Goal: Transaction & Acquisition: Purchase product/service

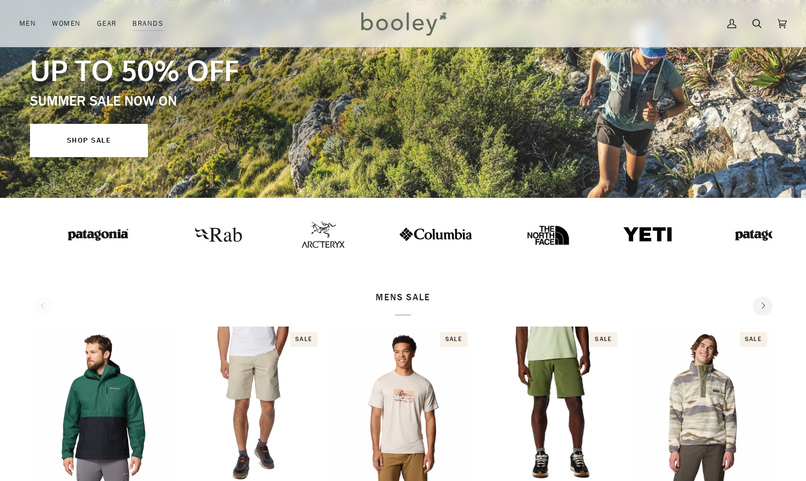
scroll to position [185, 0]
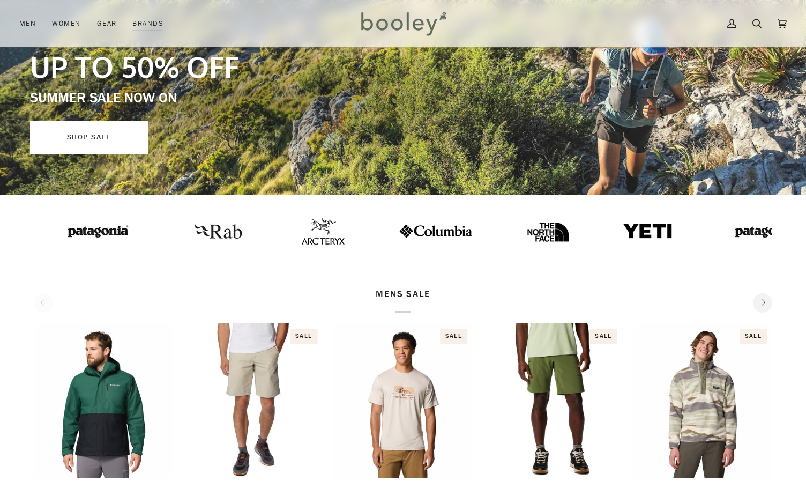
click at [95, 136] on link "SHOP SALE" at bounding box center [89, 137] width 118 height 33
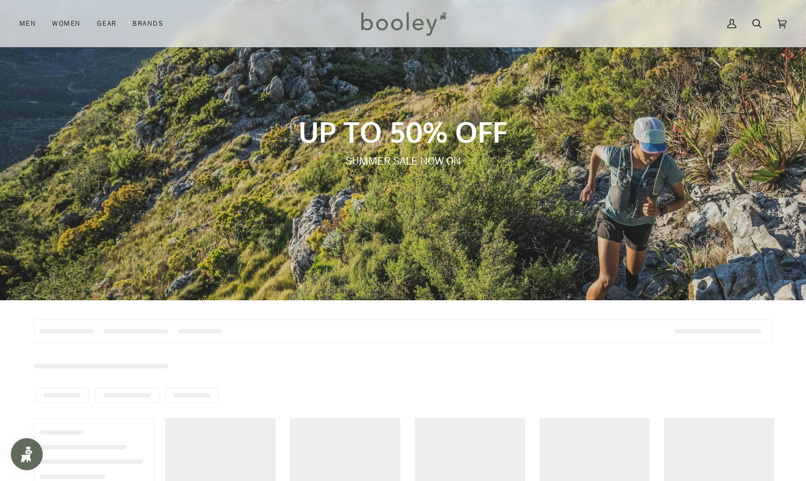
scroll to position [83, 0]
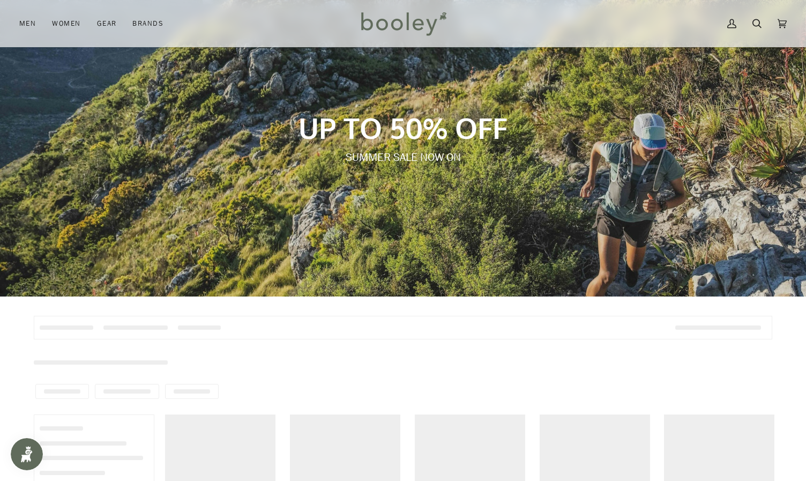
click at [393, 160] on p "SUMMER SALE NOW ON" at bounding box center [403, 158] width 474 height 16
click at [396, 137] on p "UP TO 50% OFF" at bounding box center [403, 127] width 474 height 35
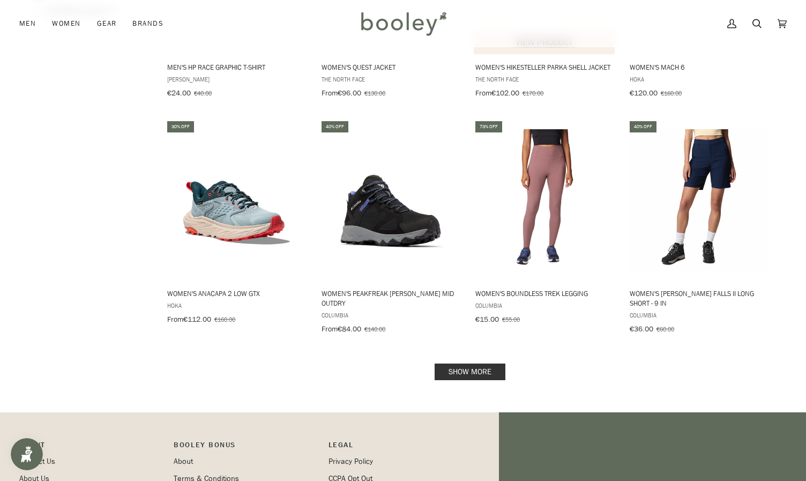
scroll to position [1251, 0]
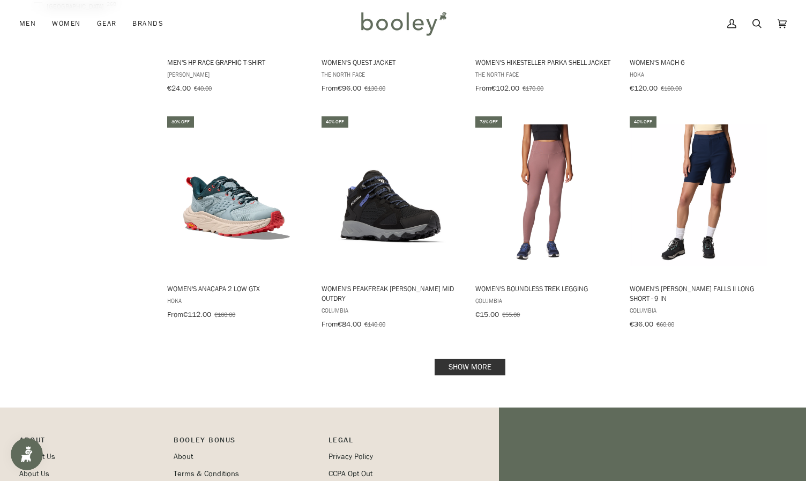
click at [473, 359] on link "Show more" at bounding box center [470, 367] width 71 height 17
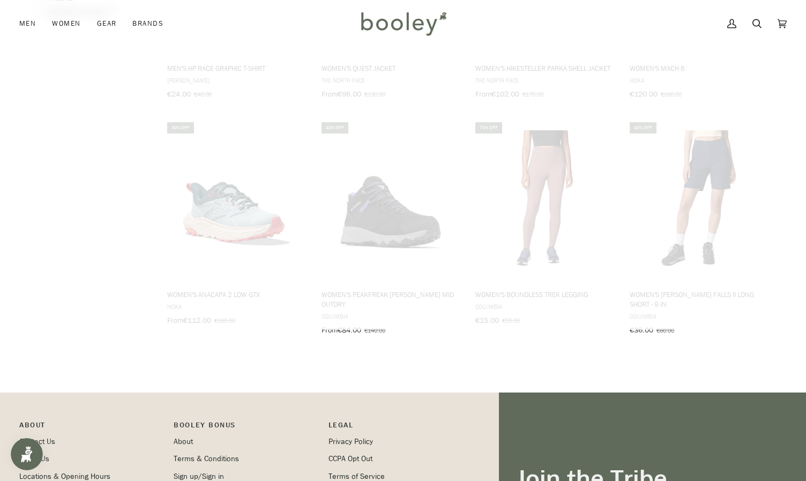
scroll to position [1247, 0]
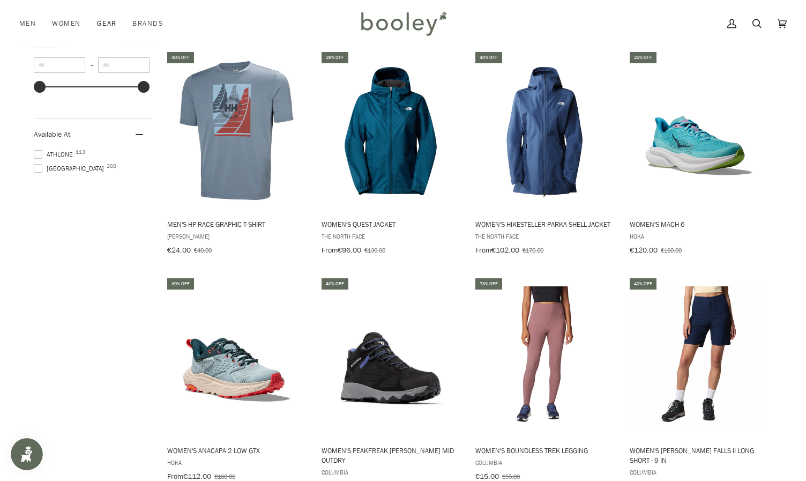
scroll to position [1028, 0]
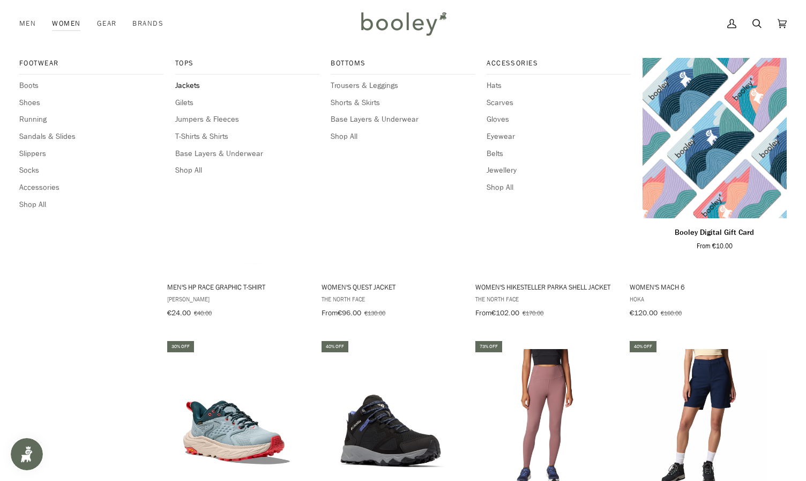
click at [187, 86] on span "Jackets" at bounding box center [247, 86] width 144 height 12
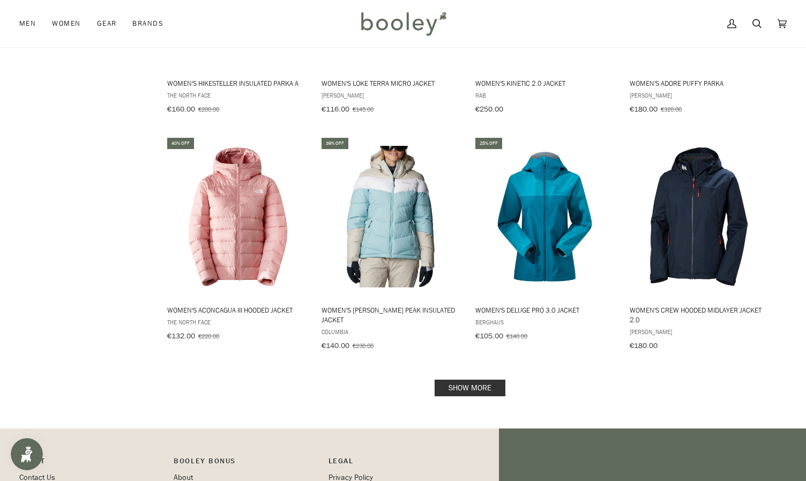
scroll to position [966, 0]
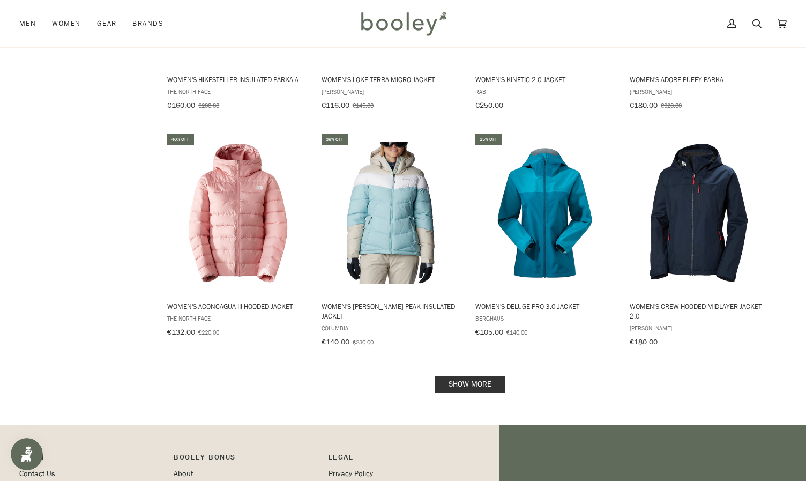
click at [487, 379] on link "Show more" at bounding box center [470, 384] width 71 height 17
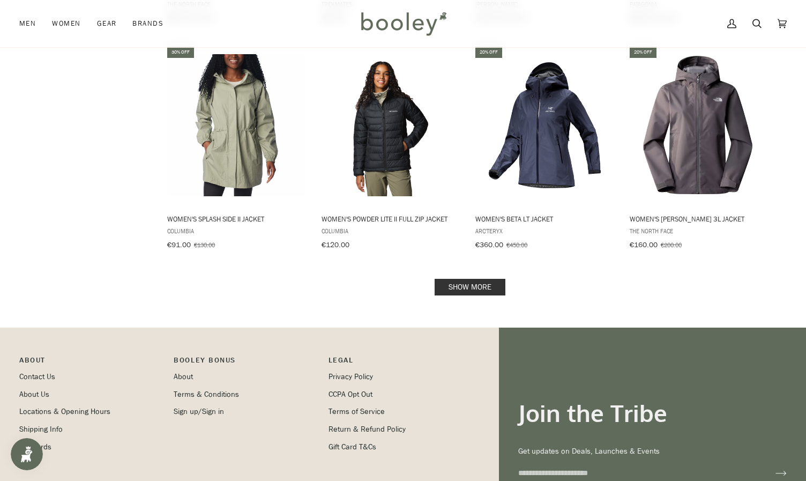
scroll to position [2227, 0]
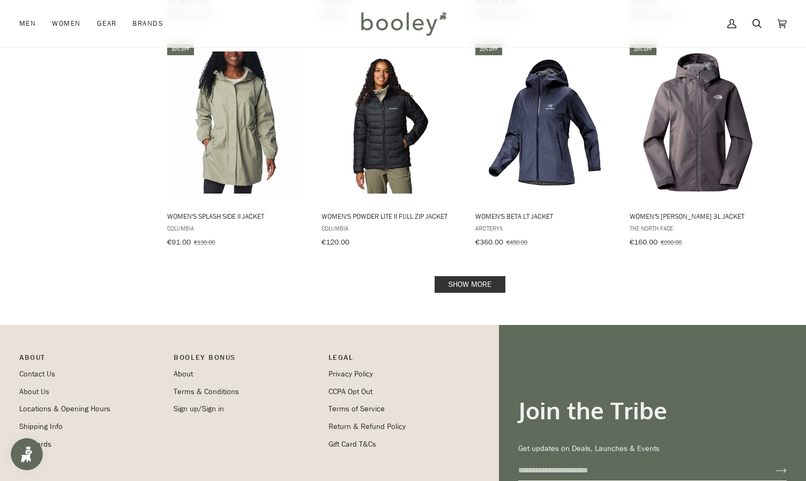
click at [476, 276] on link "Show more" at bounding box center [470, 284] width 71 height 17
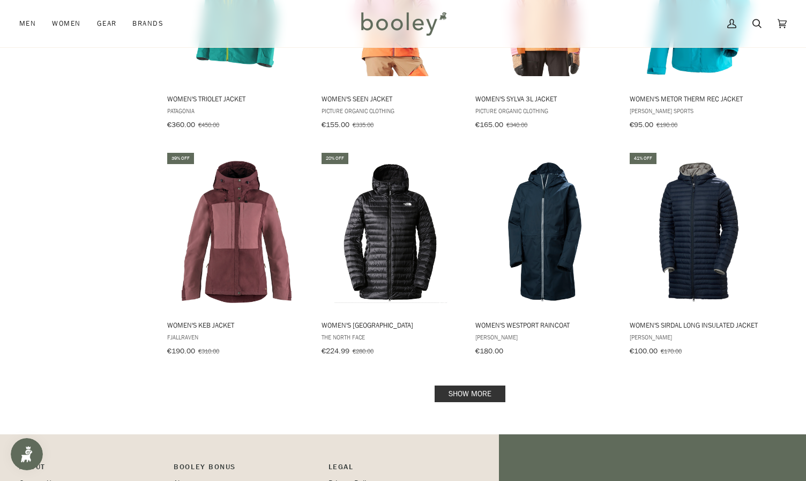
scroll to position [3261, 0]
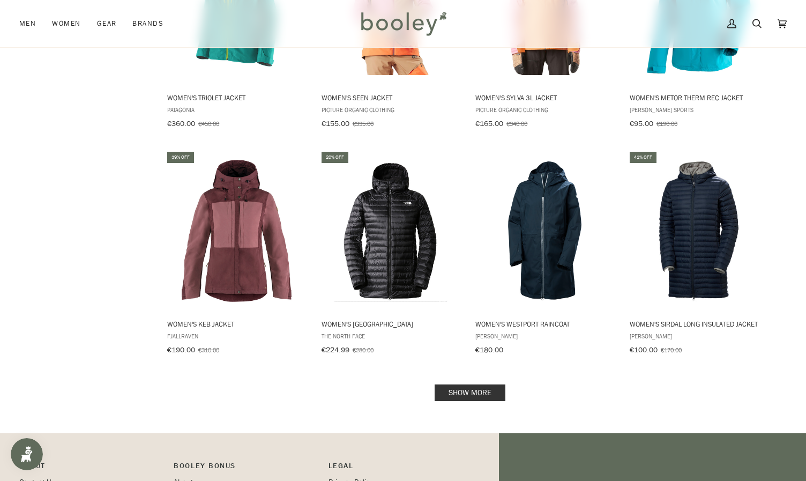
click at [481, 384] on link "Show more" at bounding box center [470, 392] width 71 height 17
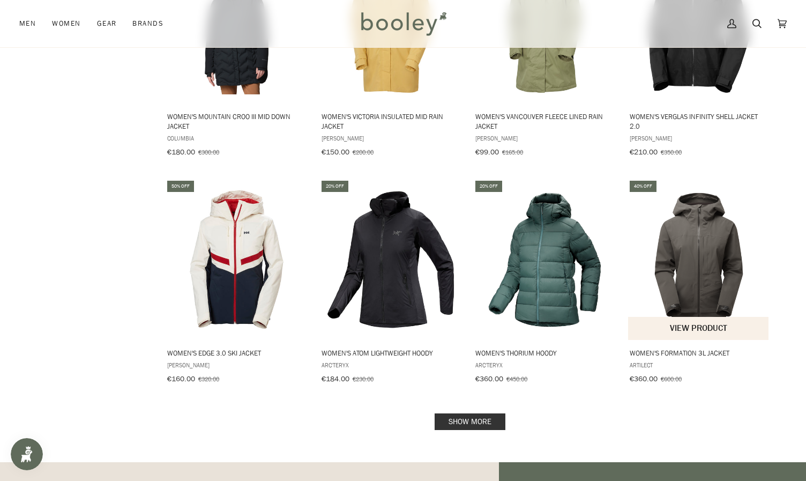
scroll to position [4386, 0]
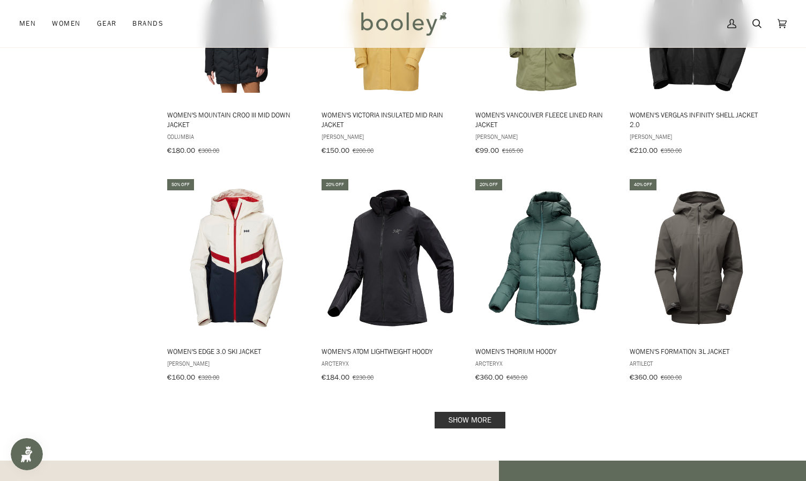
click at [468, 412] on link "Show more" at bounding box center [470, 420] width 71 height 17
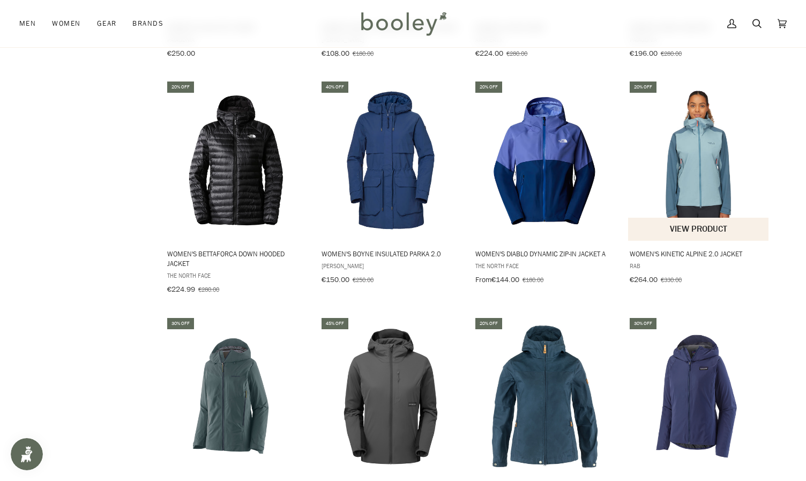
scroll to position [4938, 0]
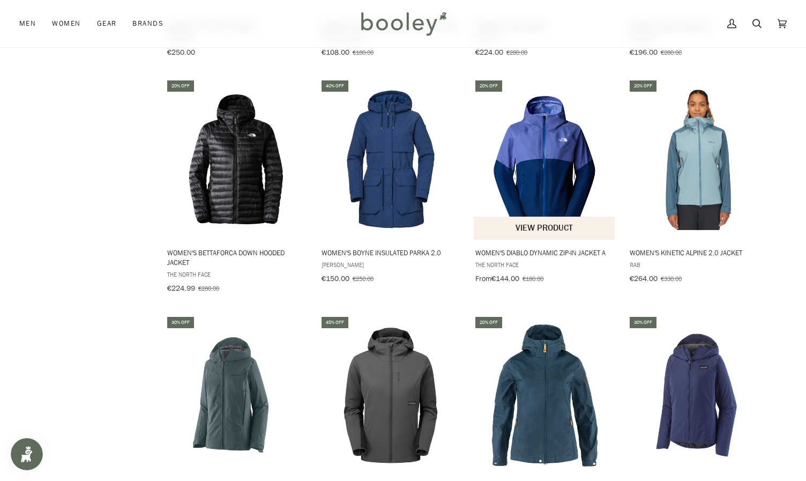
click at [542, 127] on img "Women's Diablo Dynamic Zip-in Jacket A" at bounding box center [545, 159] width 142 height 142
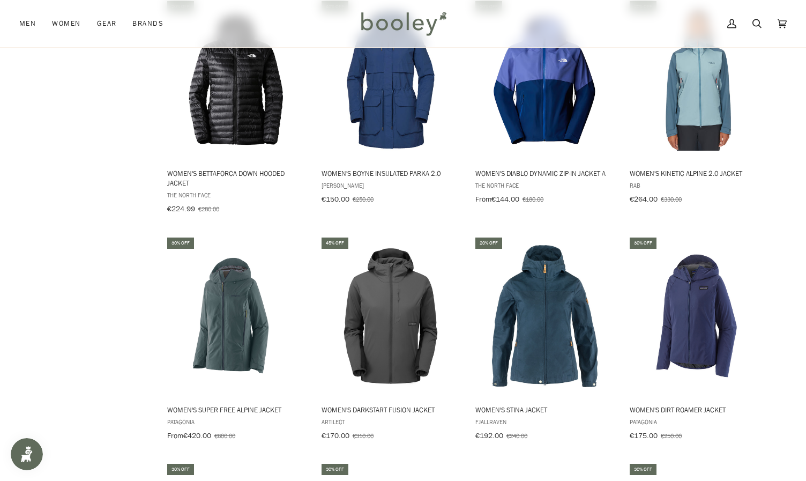
scroll to position [5009, 0]
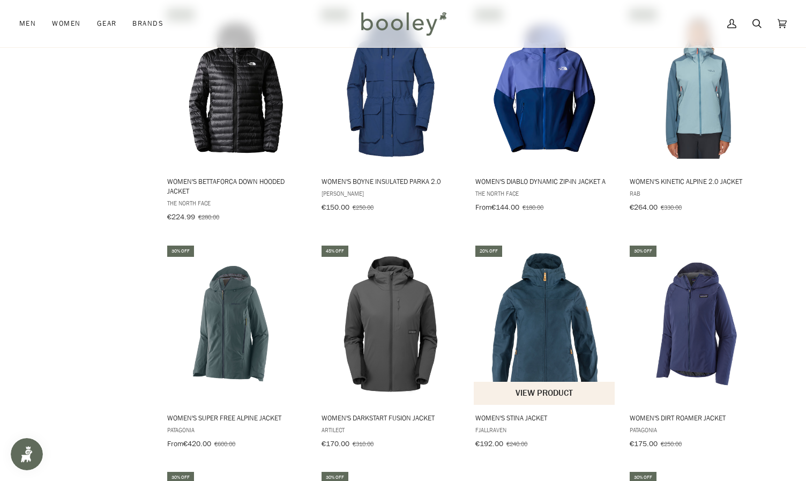
click at [550, 299] on img "Women's Stina Jacket" at bounding box center [545, 324] width 142 height 142
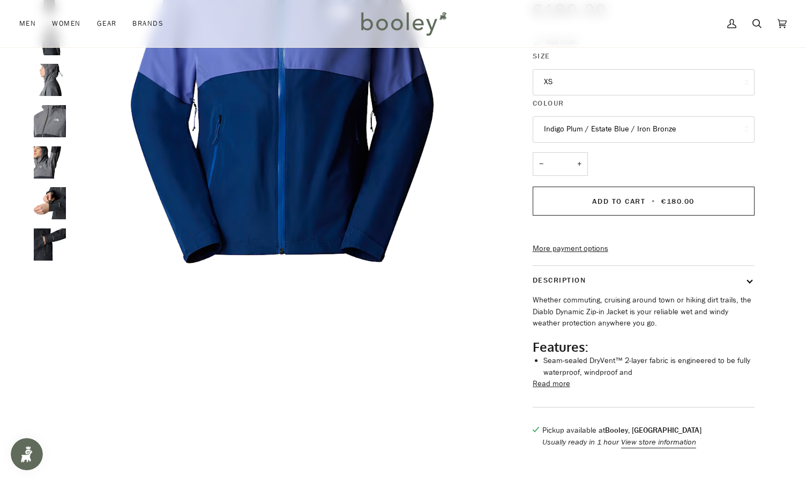
scroll to position [162, 0]
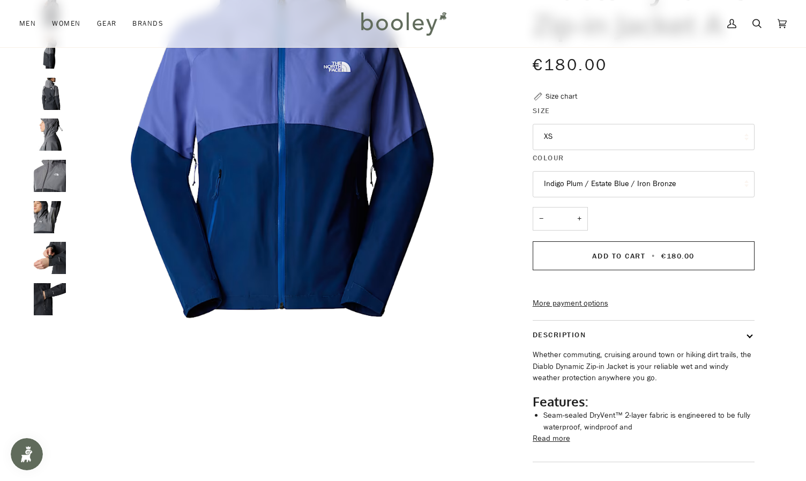
click at [598, 139] on button "XS" at bounding box center [644, 137] width 222 height 26
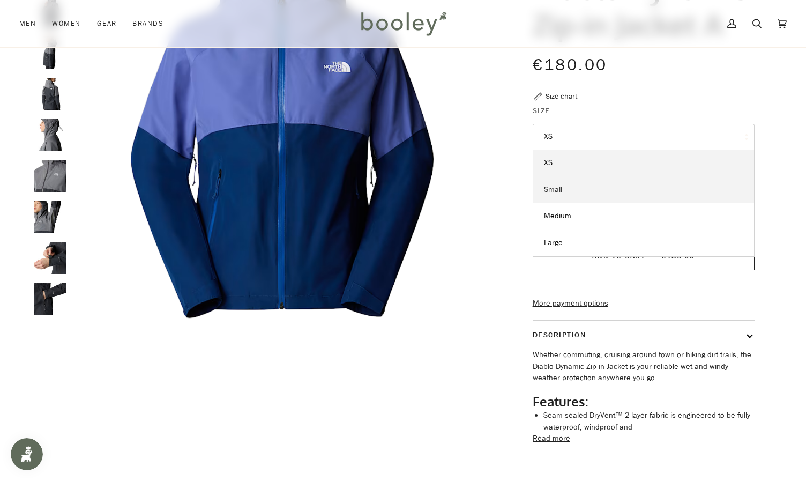
click at [583, 190] on link "Small" at bounding box center [643, 189] width 221 height 27
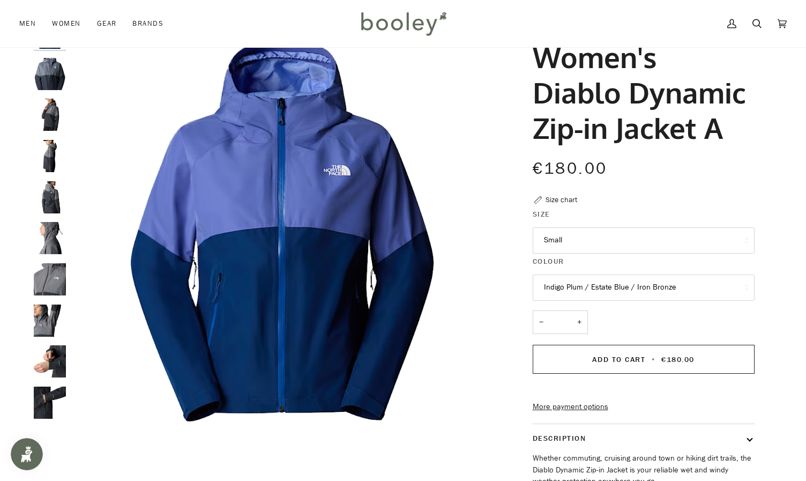
scroll to position [60, 0]
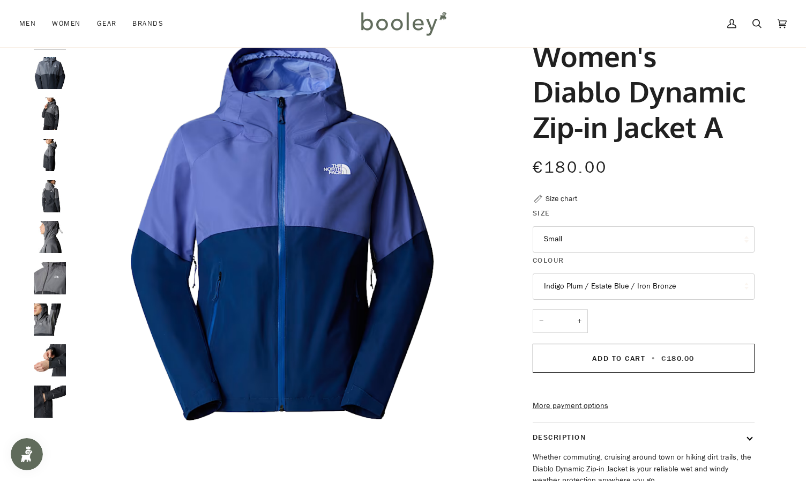
click at [567, 285] on button "Indigo Plum / Estate Blue / Iron Bronze" at bounding box center [644, 286] width 222 height 26
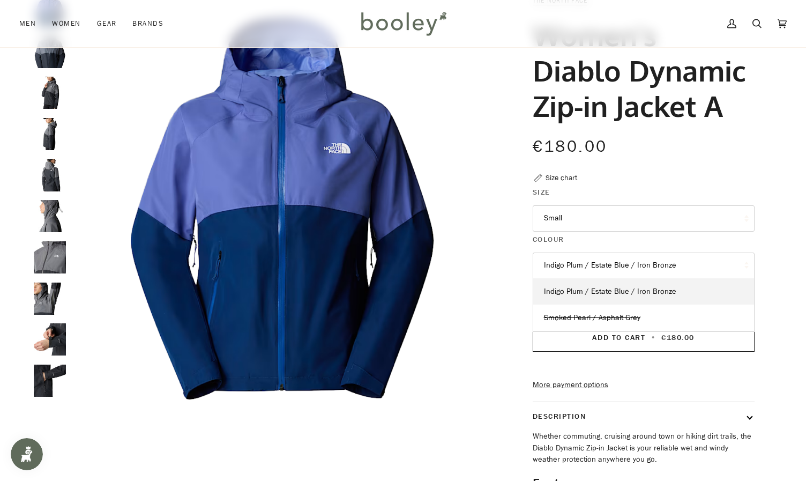
scroll to position [81, 0]
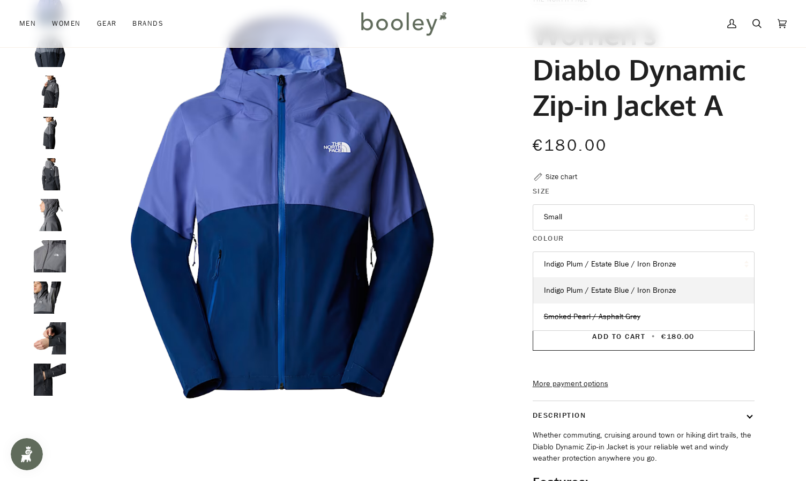
click at [567, 263] on button "Indigo Plum / Estate Blue / Iron Bronze" at bounding box center [644, 264] width 222 height 26
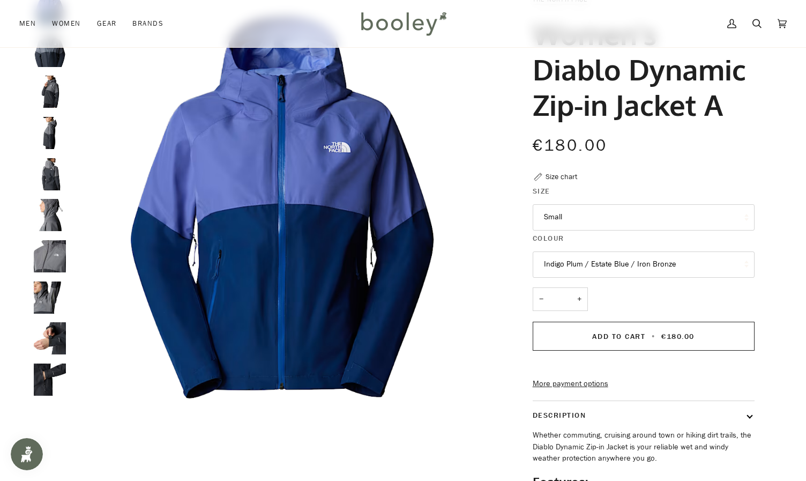
click at [608, 265] on button "Indigo Plum / Estate Blue / Iron Bronze" at bounding box center [644, 264] width 222 height 26
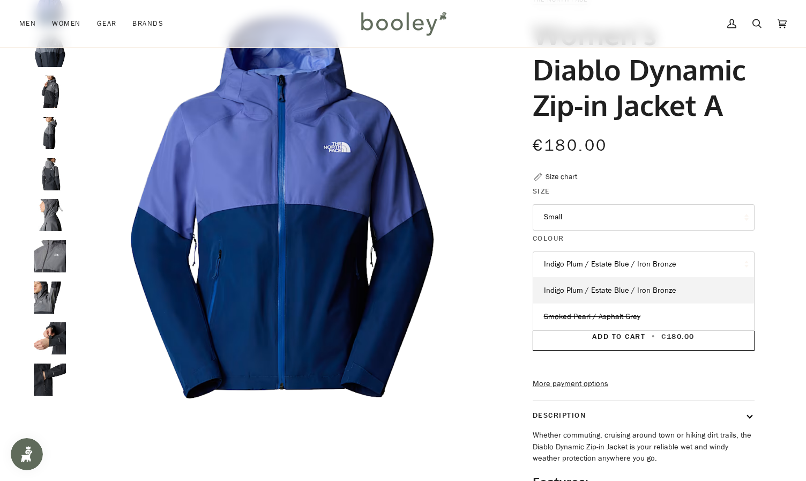
click at [660, 265] on button "Indigo Plum / Estate Blue / Iron Bronze" at bounding box center [644, 264] width 222 height 26
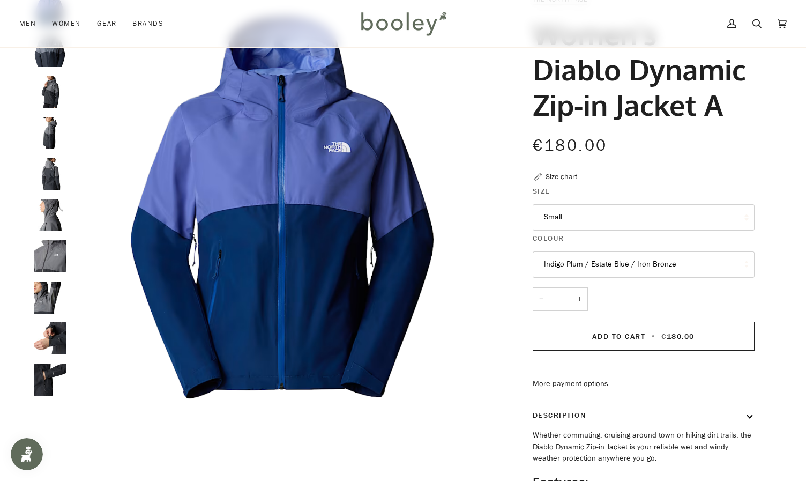
click at [561, 263] on button "Indigo Plum / Estate Blue / Iron Bronze" at bounding box center [644, 264] width 222 height 26
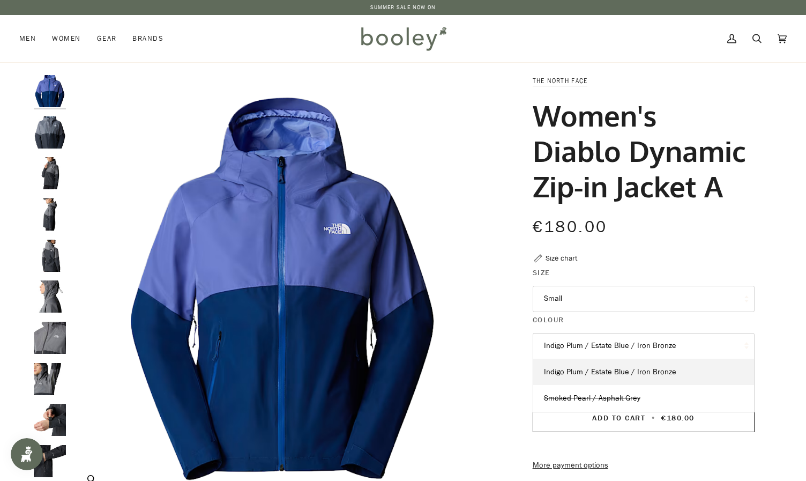
scroll to position [2, 0]
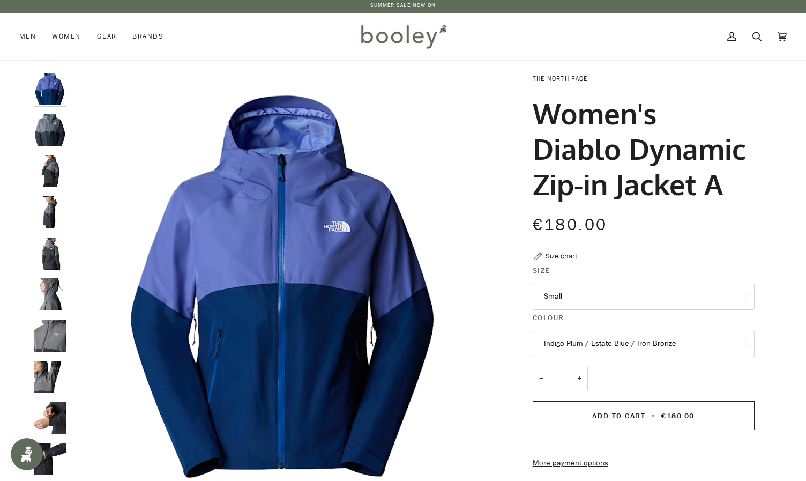
click at [57, 136] on img "The North Face Women's Diablo Dynamic Zip-In Jacket Smoked Pearl / Asphalt Grey…" at bounding box center [50, 130] width 32 height 32
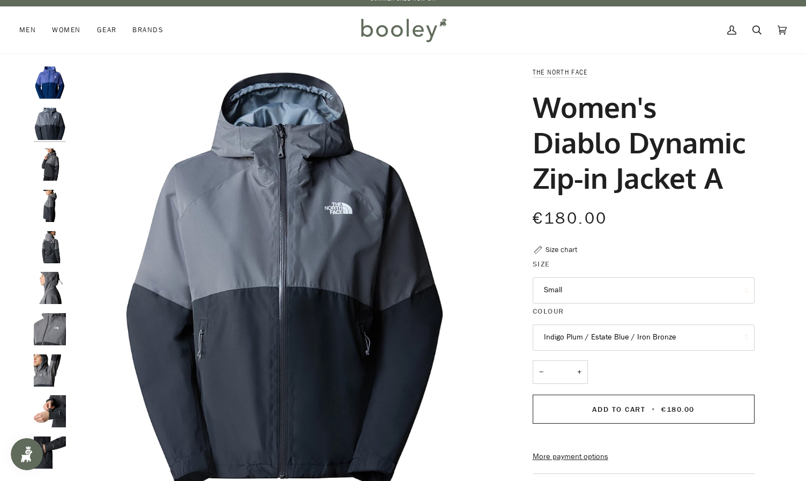
click at [46, 318] on img "The North Face Women's Diablo Dynamic Zip-In Jacket Smoked Pearl / Asphalt Grey…" at bounding box center [50, 329] width 32 height 32
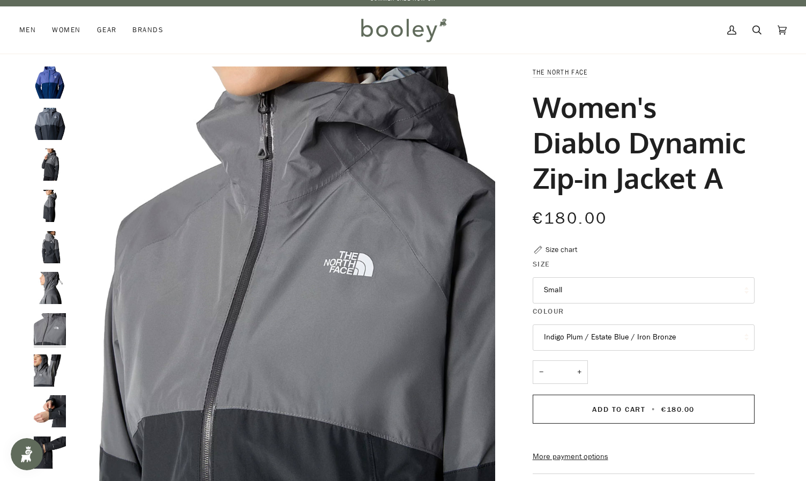
scroll to position [3, 0]
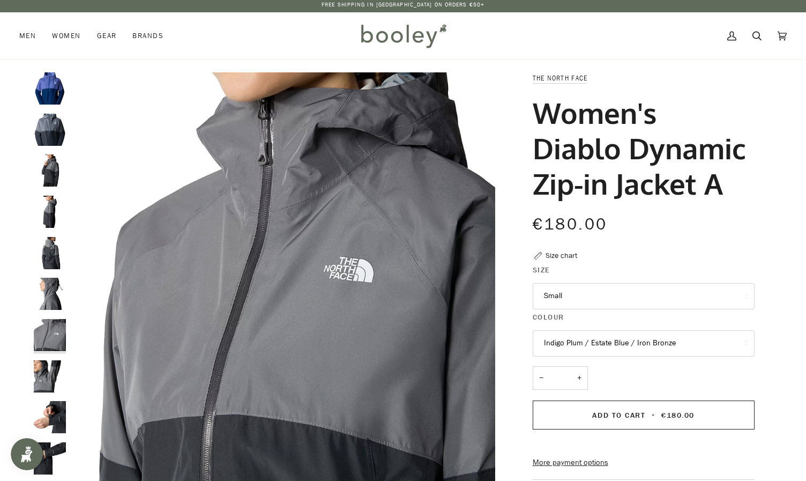
click at [53, 85] on img "The North Face Women's Diablo Dynamic Zip-in Jacket Indigo Plum / Estate Blue /…" at bounding box center [50, 88] width 32 height 32
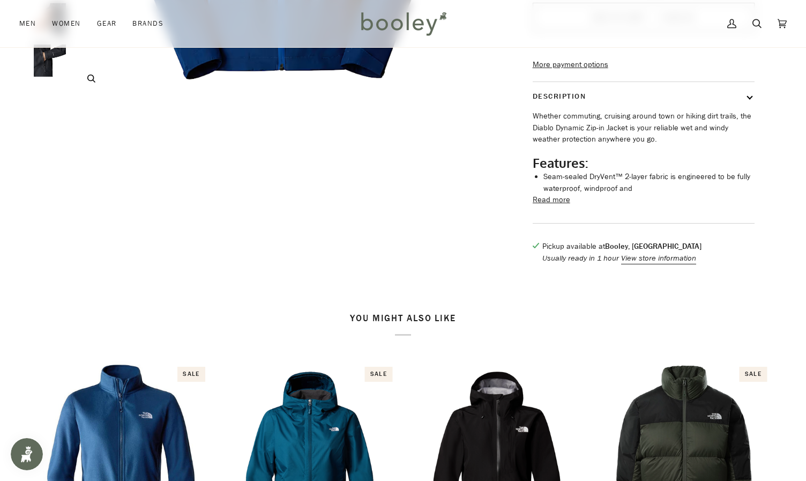
scroll to position [0, 0]
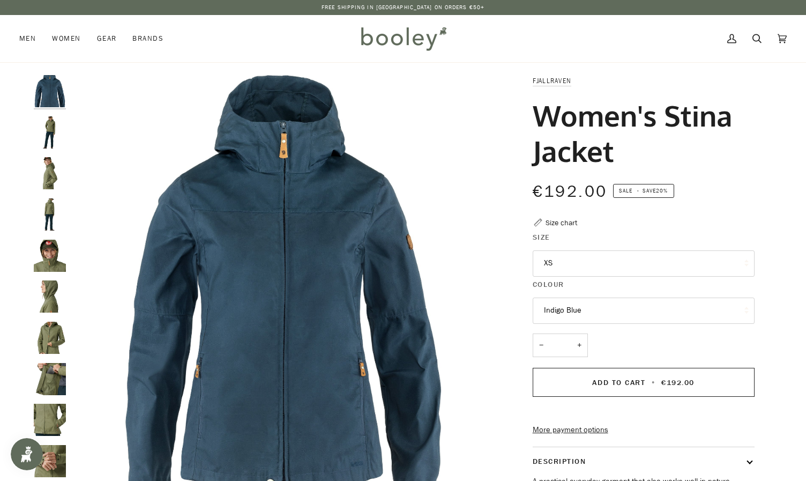
click at [628, 262] on button "XS" at bounding box center [644, 263] width 222 height 26
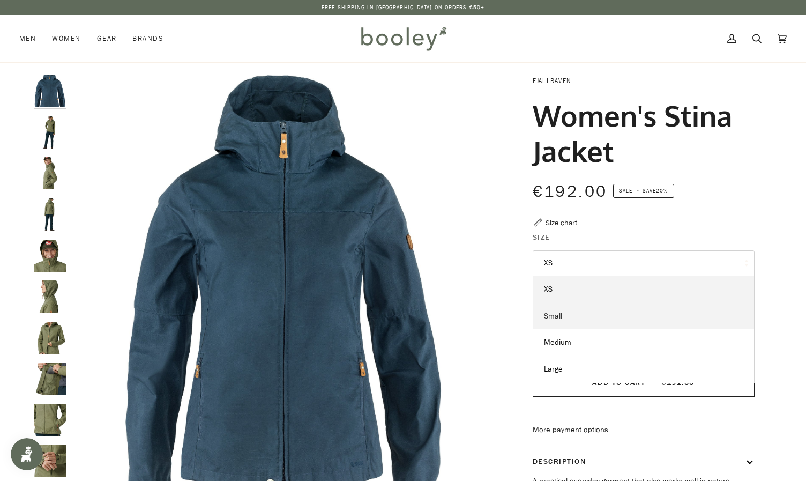
click at [578, 320] on link "Small" at bounding box center [643, 316] width 221 height 27
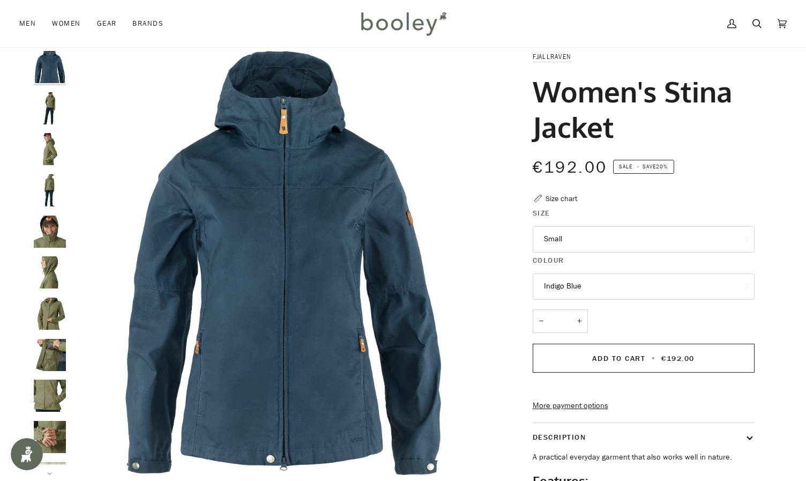
scroll to position [21, 0]
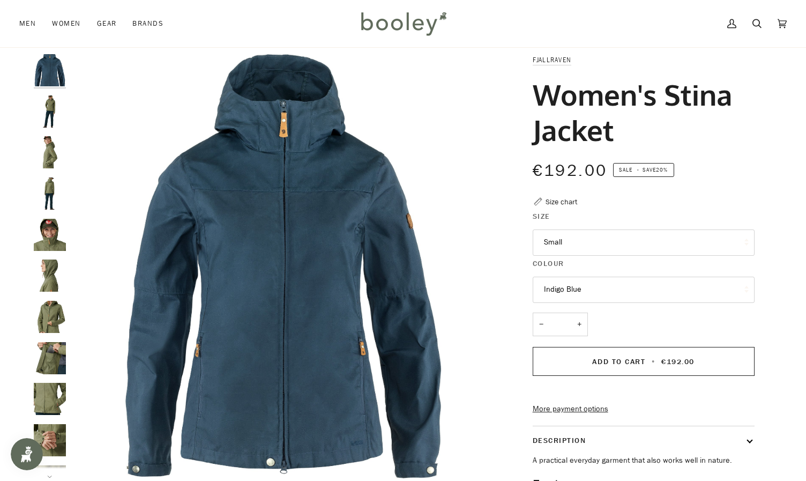
click at [586, 290] on button "Indigo Blue" at bounding box center [644, 290] width 222 height 26
click at [548, 287] on button "Indigo Blue" at bounding box center [644, 290] width 222 height 26
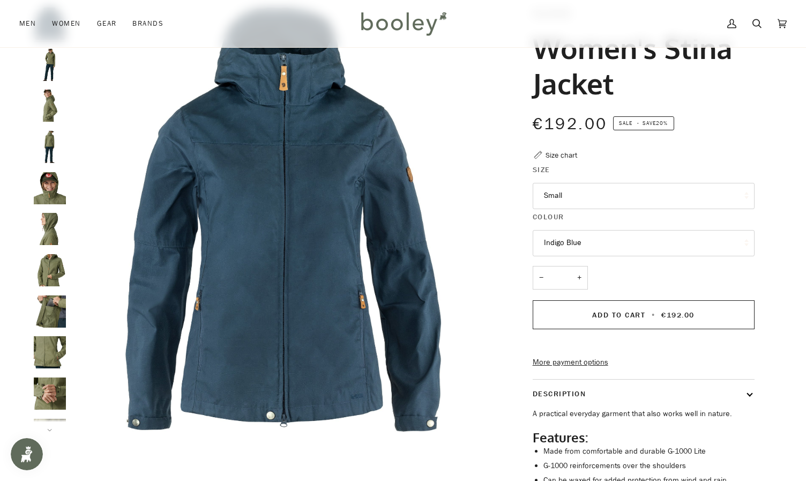
scroll to position [64, 0]
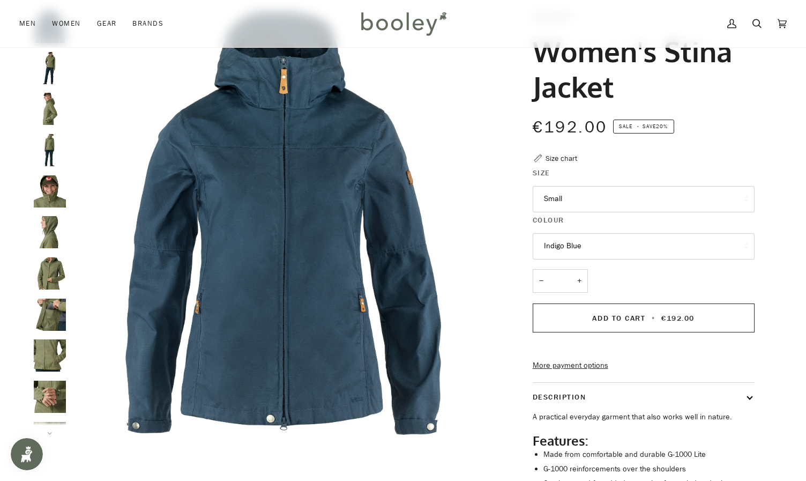
click at [46, 110] on img "Fjallraven Women's Stina Jacket - Booley Galway" at bounding box center [50, 109] width 32 height 32
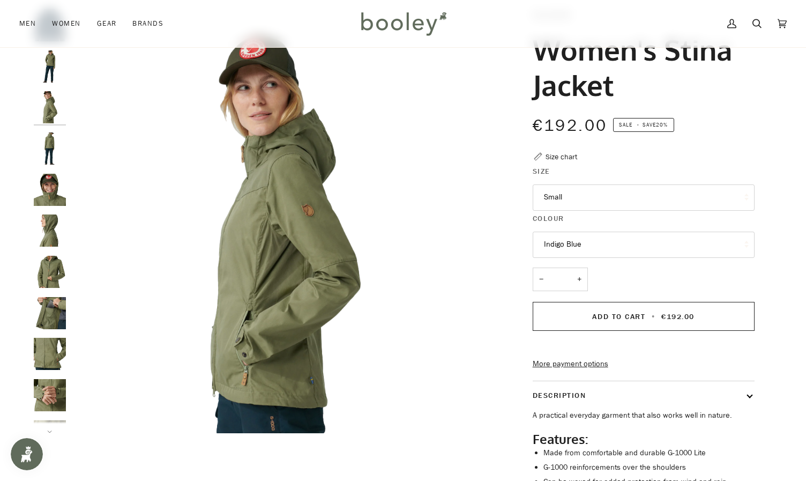
scroll to position [66, 0]
click at [43, 225] on img "Fjallraven Women's Stina Jacket - Booley Galway" at bounding box center [50, 230] width 32 height 32
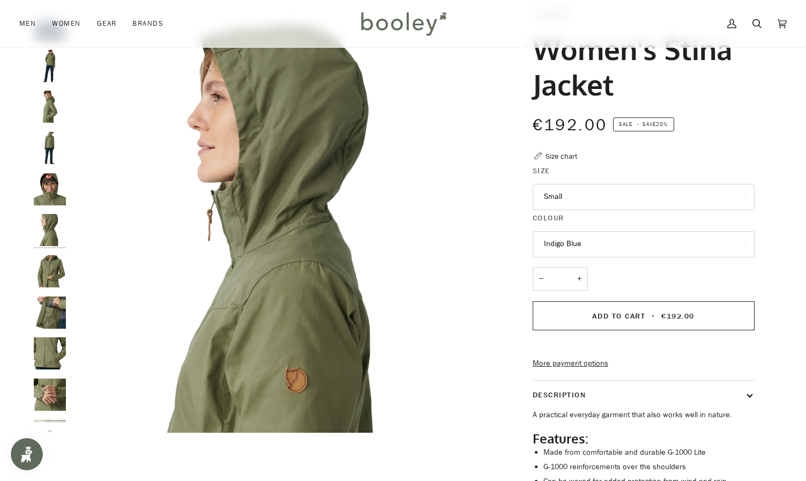
scroll to position [9, 0]
